Goal: Task Accomplishment & Management: Manage account settings

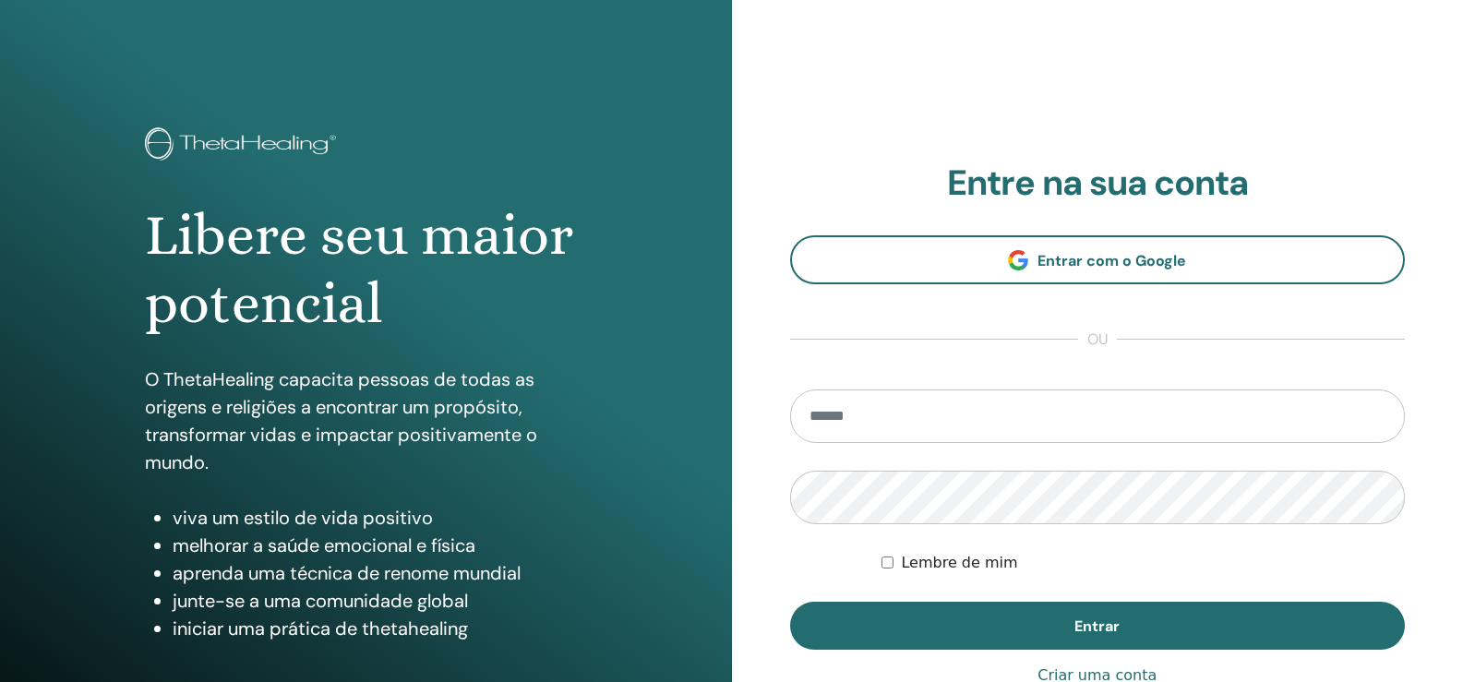
click at [1034, 409] on input "email" at bounding box center [1098, 417] width 616 height 54
type input "**********"
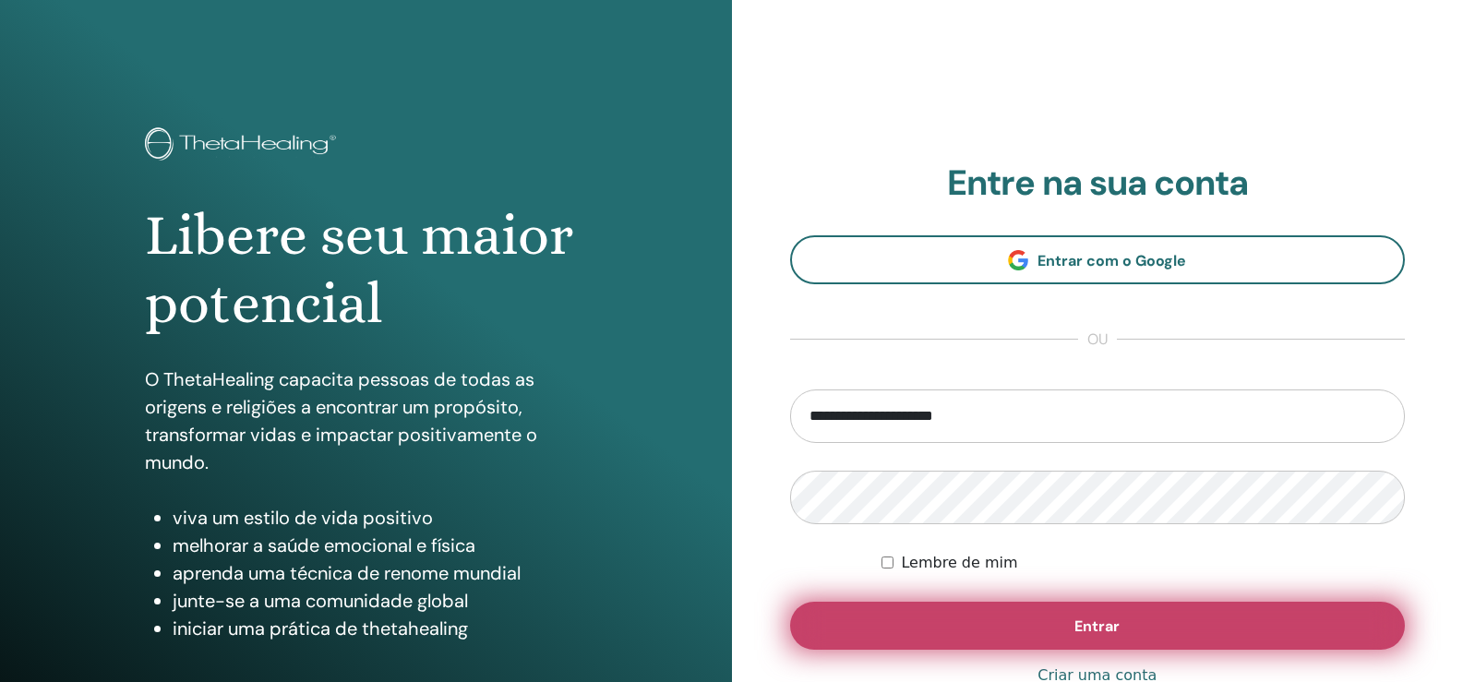
click at [1095, 627] on font "Entrar" at bounding box center [1097, 626] width 45 height 19
